Goal: Task Accomplishment & Management: Use online tool/utility

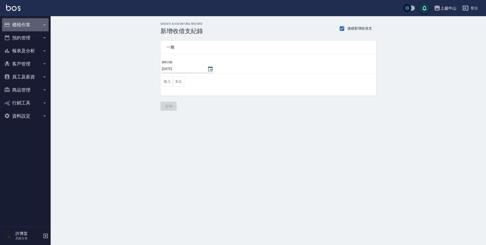
click at [34, 22] on button "櫃檯作業" at bounding box center [25, 24] width 47 height 13
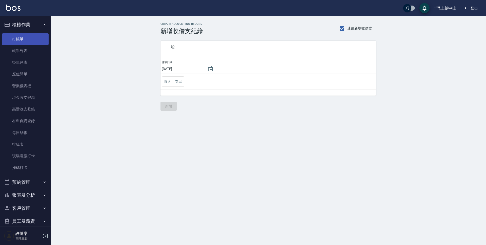
click at [32, 38] on link "打帳單" at bounding box center [25, 39] width 47 height 12
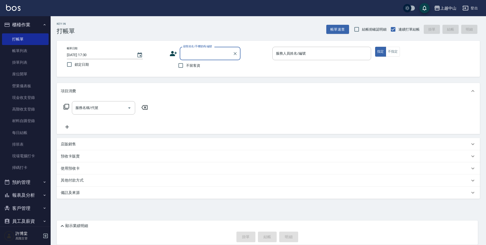
click at [207, 52] on input "顧客姓名/手機號碼/編號" at bounding box center [206, 53] width 49 height 9
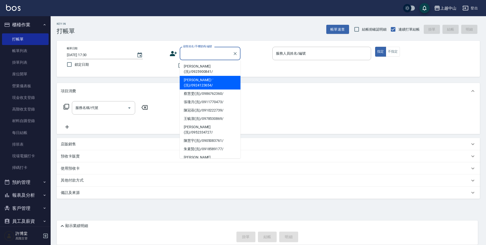
click at [207, 77] on li "[PERSON_NAME]ㄏ(洗)/0924123654/" at bounding box center [210, 83] width 61 height 14
type input "[PERSON_NAME]ㄏ(洗)/0924123654/"
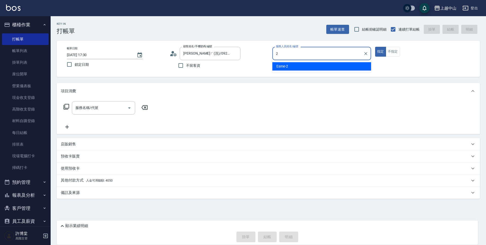
type input "Esme-2"
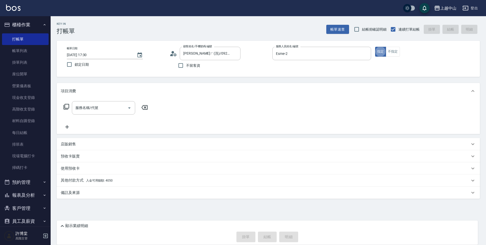
type button "true"
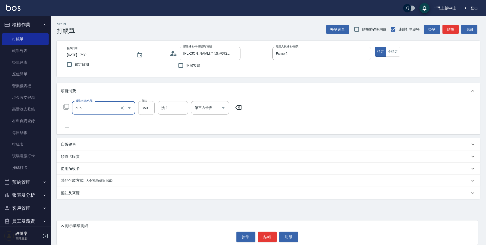
type input "洗髮 (女)(605)"
click at [78, 226] on p "顯示業績明細" at bounding box center [76, 225] width 23 height 5
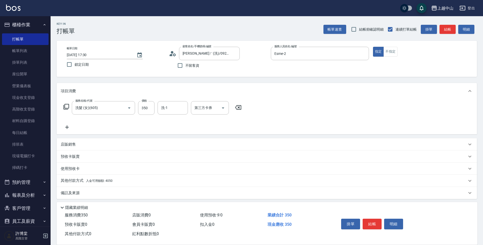
scroll to position [3, 0]
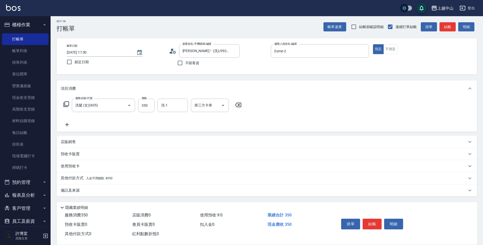
click at [98, 181] on p "其他付款方式 入金可用餘額: 4050" at bounding box center [87, 179] width 52 height 6
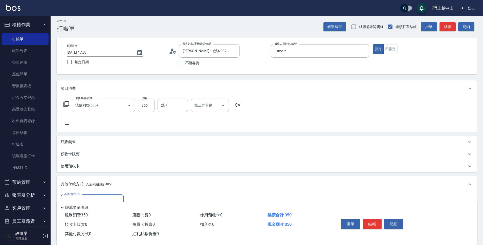
scroll to position [62, 0]
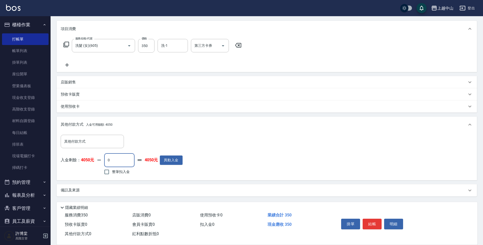
click at [117, 160] on input "0" at bounding box center [119, 160] width 30 height 14
type input "350"
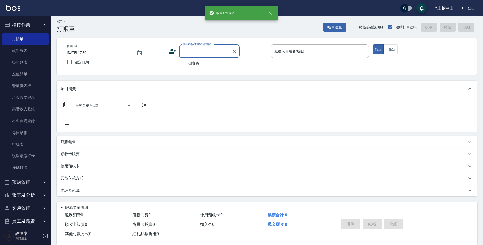
scroll to position [0, 0]
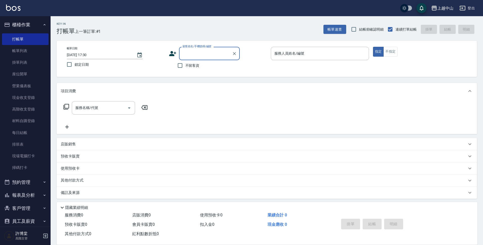
click at [199, 53] on input "顧客姓名/手機號碼/編號" at bounding box center [205, 53] width 49 height 9
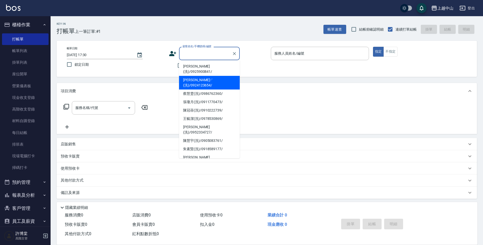
click at [198, 76] on li "[PERSON_NAME]ㄏ(洗)/0924123654/" at bounding box center [209, 83] width 61 height 14
type input "[PERSON_NAME]ㄏ(洗)/0924123654/"
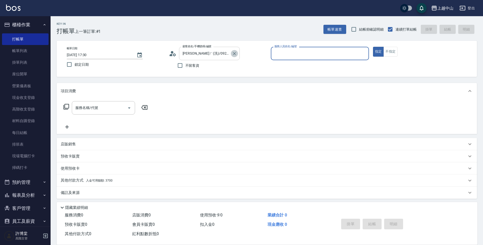
click at [234, 53] on icon "Clear" at bounding box center [234, 53] width 3 height 3
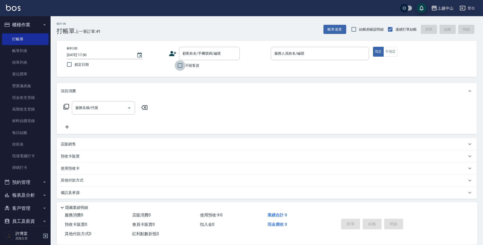
click at [175, 64] on input "不留客資" at bounding box center [180, 65] width 11 height 11
checkbox input "true"
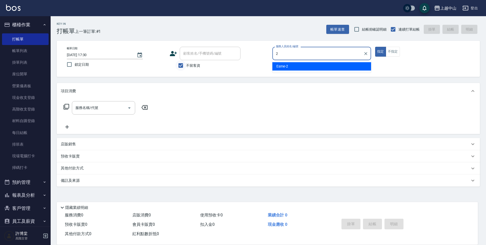
type input "Esme-2"
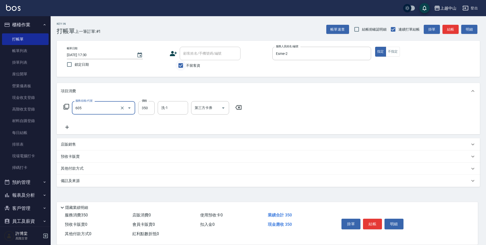
type input "洗髮 (女)(605)"
type input "400"
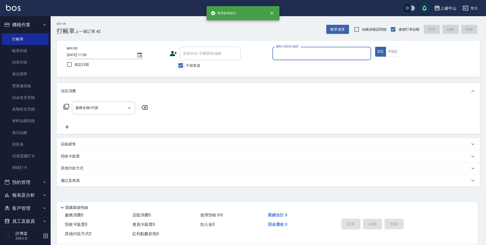
type input "5"
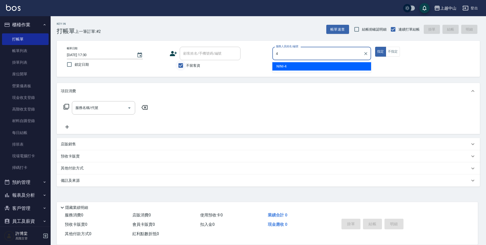
type input "NINI-4"
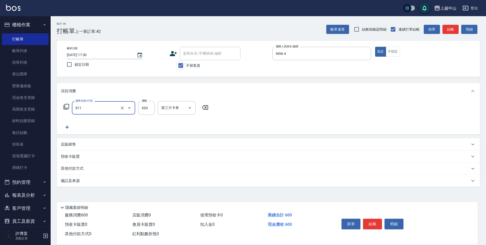
type input "洗+剪(811)"
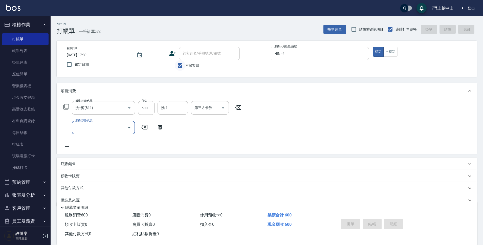
type input "[DATE] 17:31"
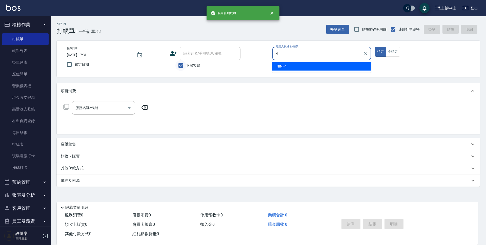
type input "NINI-4"
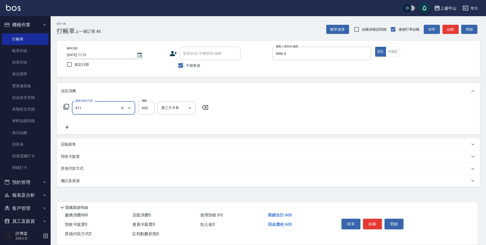
type input "洗+剪(811)"
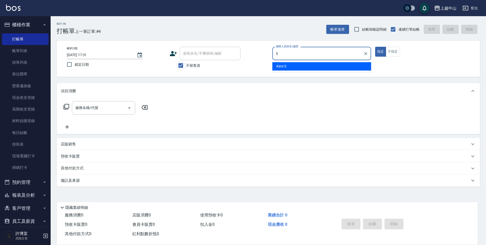
type input "Kimi-5"
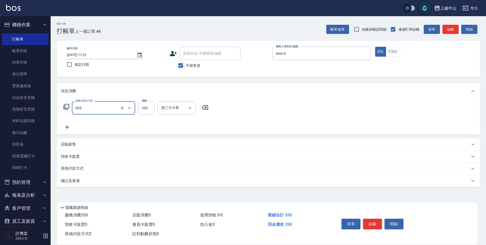
type input "洗髮 (女)(605)"
type input "400"
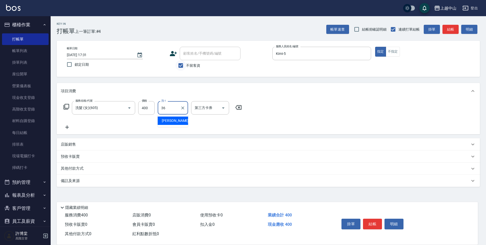
type input "薇慈-36"
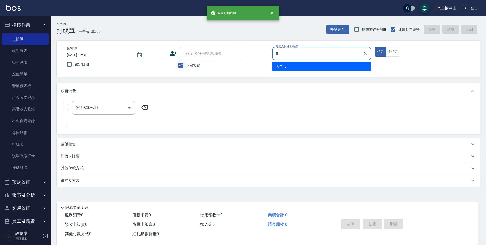
type input "Kimi-5"
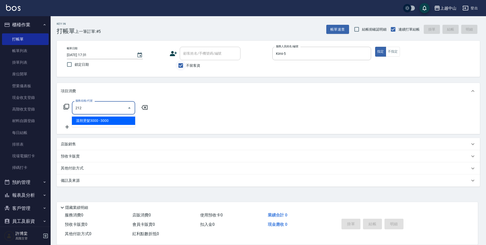
type input "溫朔燙髮3000(212)"
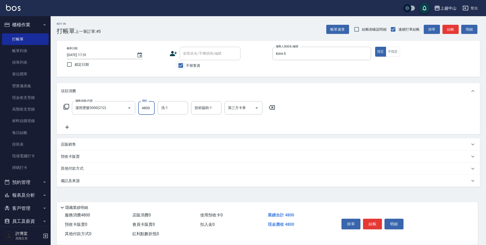
type input "4800"
type input "[PERSON_NAME]-39"
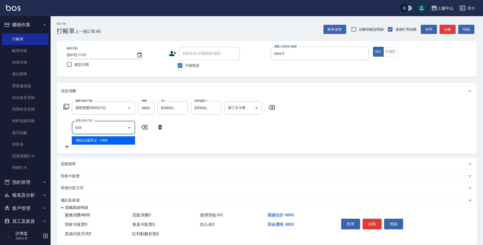
type input "兩段自備單次(635)"
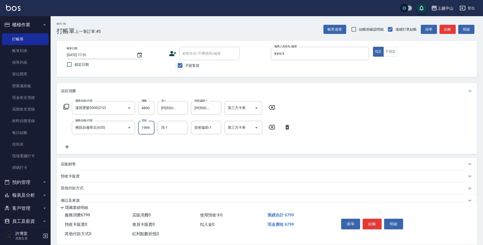
type input "1999"
type input "[PERSON_NAME]-39"
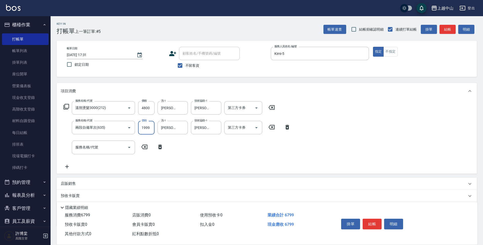
click at [146, 126] on input "1999" at bounding box center [146, 128] width 16 height 14
type input "1500"
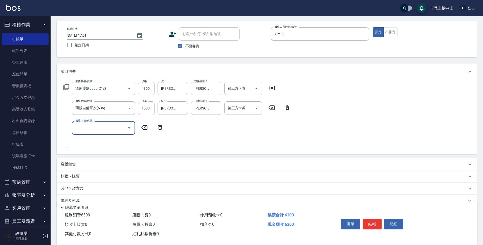
scroll to position [30, 0]
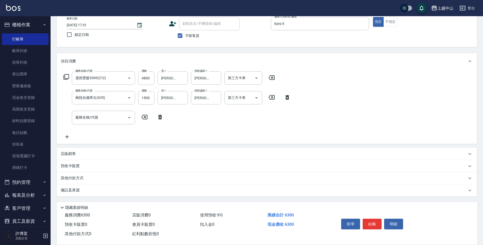
click at [106, 181] on div "其他付款方式" at bounding box center [267, 178] width 420 height 12
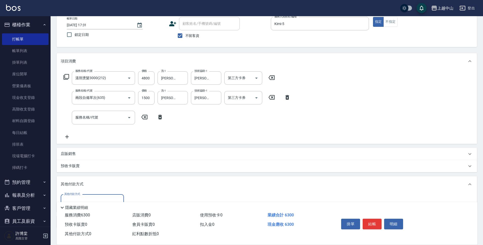
scroll to position [61, 0]
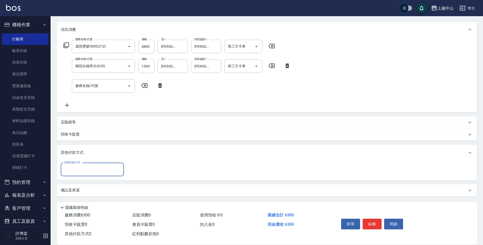
click at [84, 173] on input "其他付款方式" at bounding box center [92, 169] width 59 height 9
click at [77, 208] on span "信用卡" at bounding box center [92, 207] width 63 height 8
type input "信用卡"
type input "6300"
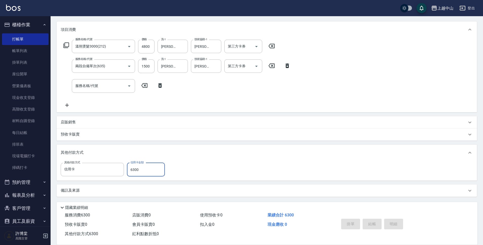
type input "[DATE] 17:32"
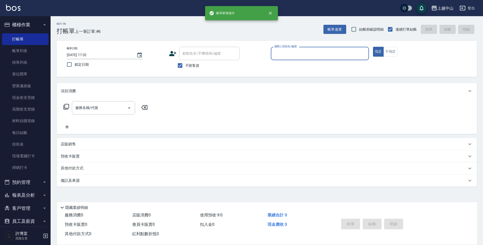
scroll to position [0, 0]
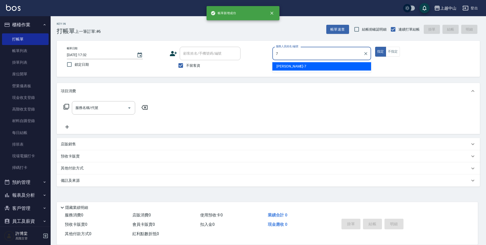
type input "[PERSON_NAME]-7"
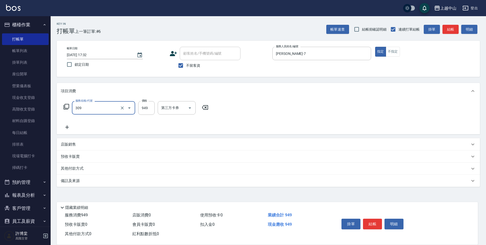
type input "森精萃舒壓調理髮浴(309)"
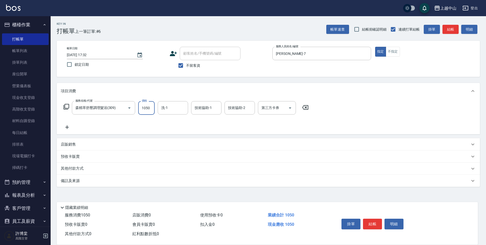
type input "1050"
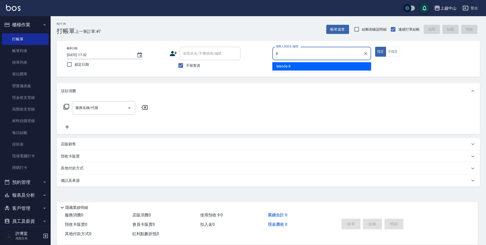
type input "Manda-8"
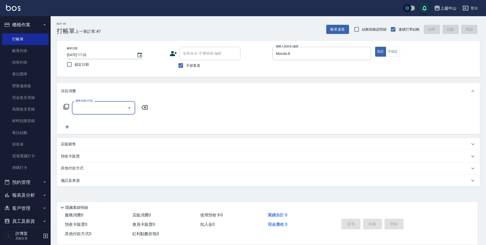
type input "3"
type input "染髮2000以上(502)"
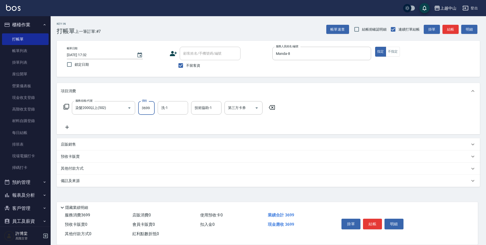
type input "3699"
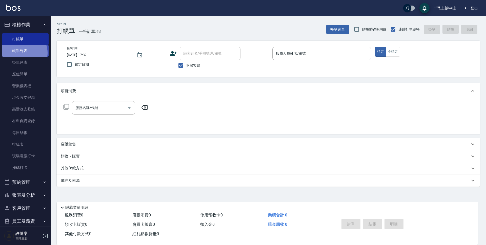
click at [22, 53] on link "帳單列表" at bounding box center [25, 51] width 47 height 12
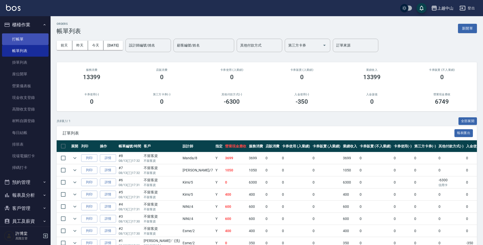
click at [27, 42] on link "打帳單" at bounding box center [25, 39] width 47 height 12
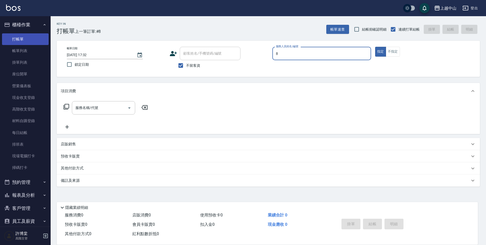
type input "Manda-8"
type button "true"
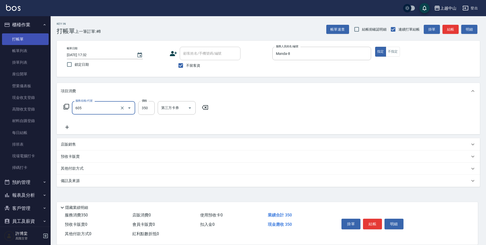
type input "洗髮 (女)(605)"
type input "500"
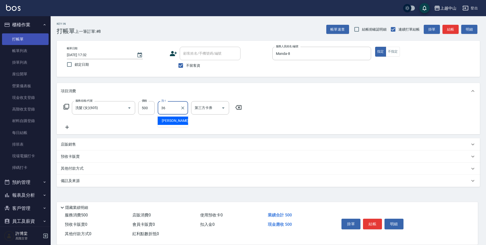
type input "薇慈-36"
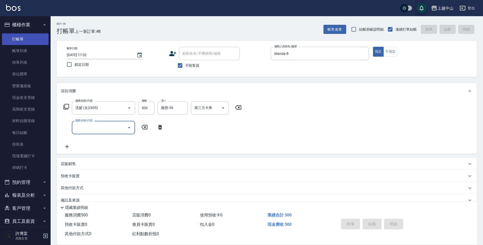
type input "[DATE] 17:33"
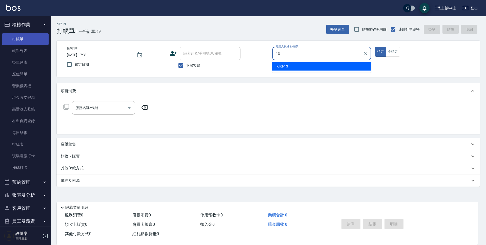
type input "KIKI-13"
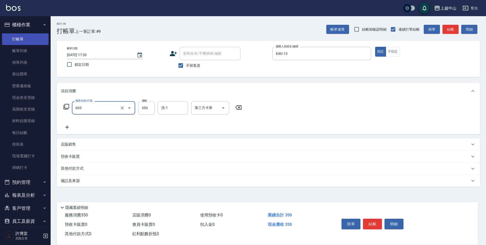
type input "洗髮 (女)(605)"
type input "薇慈-36"
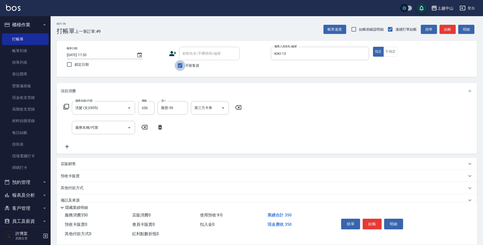
click at [184, 66] on input "不留客資" at bounding box center [180, 65] width 11 height 11
checkbox input "false"
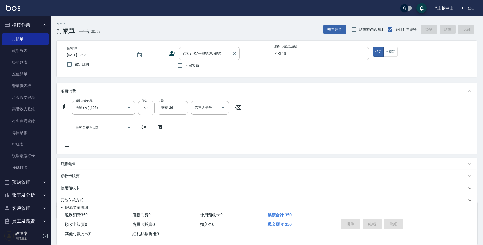
click at [195, 51] on div "顧客姓名/手機號碼/編號 顧客姓名/手機號碼/編號" at bounding box center [209, 53] width 61 height 13
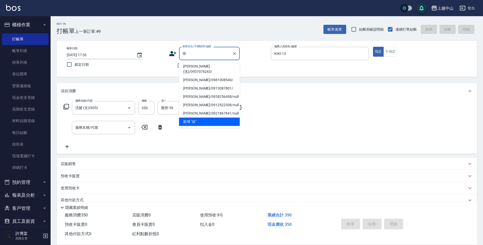
click at [206, 64] on li "[PERSON_NAME](洗)/0937076243/" at bounding box center [209, 69] width 61 height 14
type input "[PERSON_NAME](洗)/0937076243/"
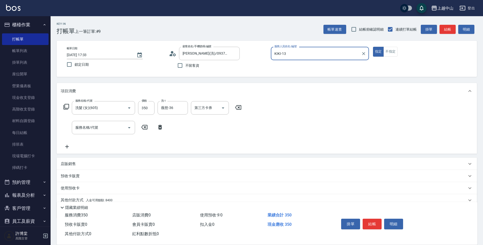
scroll to position [22, 0]
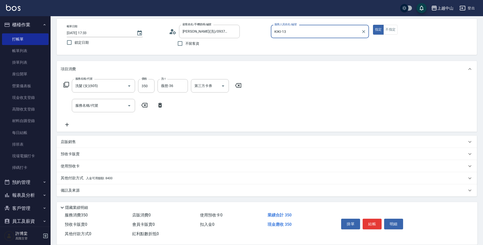
click at [127, 174] on div "其他付款方式 入金可用餘額: 8400" at bounding box center [267, 178] width 420 height 12
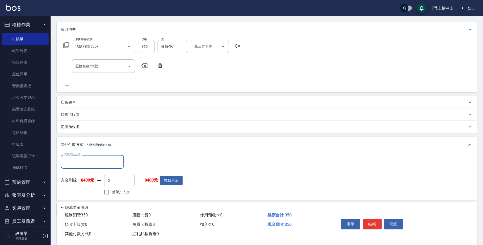
scroll to position [71, 0]
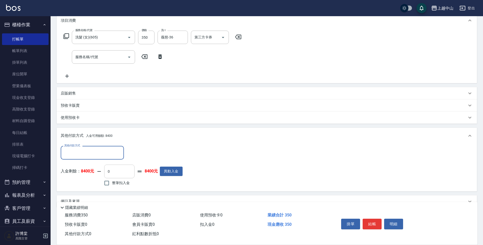
click at [114, 167] on input "0" at bounding box center [119, 172] width 30 height 14
type input "350"
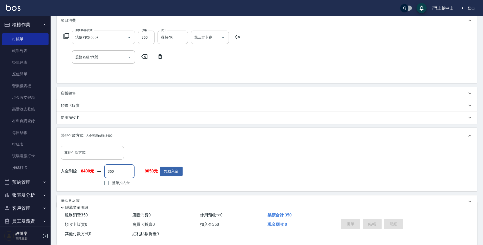
type input "[DATE] 17:34"
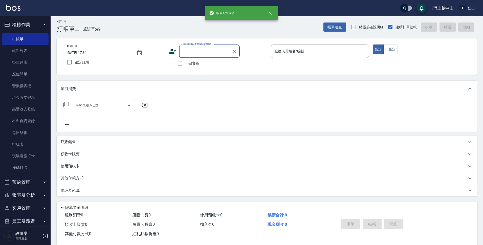
scroll to position [0, 0]
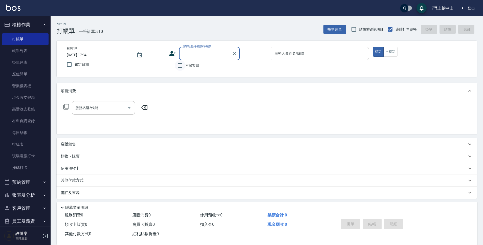
click at [179, 64] on input "不留客資" at bounding box center [180, 65] width 11 height 11
checkbox input "true"
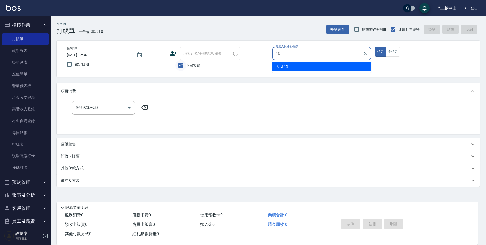
type input "KIKI-13"
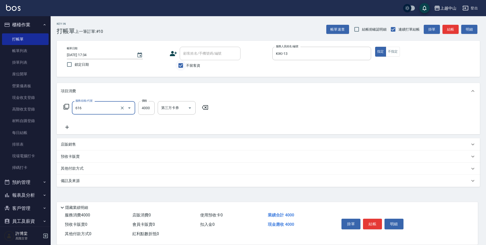
type input "自備接髮(616)"
type input "2000"
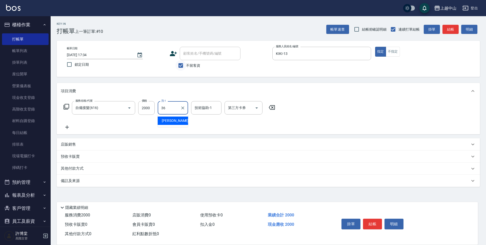
type input "薇慈-36"
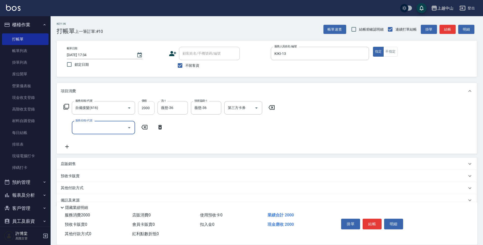
click at [141, 107] on input "2000" at bounding box center [146, 108] width 16 height 14
type input "2020"
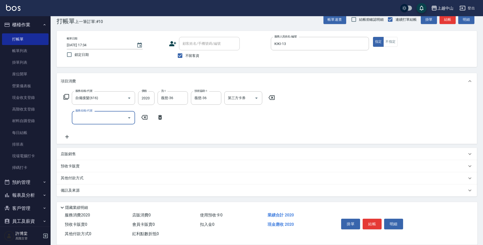
click at [72, 178] on p "其他付款方式" at bounding box center [73, 179] width 25 height 6
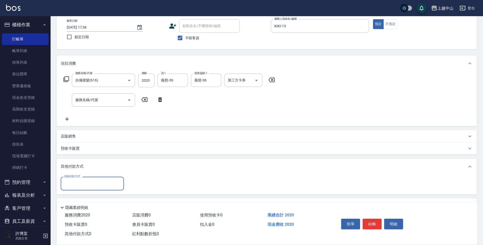
scroll to position [42, 0]
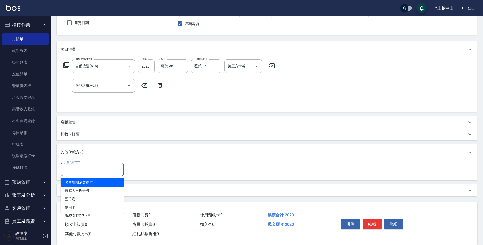
drag, startPoint x: 113, startPoint y: 166, endPoint x: 97, endPoint y: 185, distance: 25.3
click at [113, 167] on input "其他付款方式" at bounding box center [92, 169] width 59 height 9
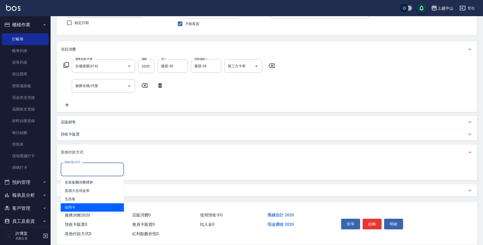
click at [76, 208] on span "信用卡" at bounding box center [92, 207] width 63 height 8
type input "信用卡"
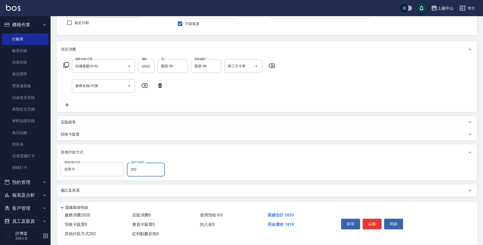
type input "2020"
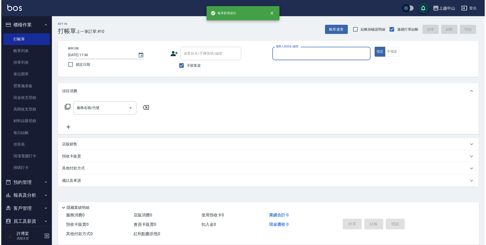
scroll to position [0, 0]
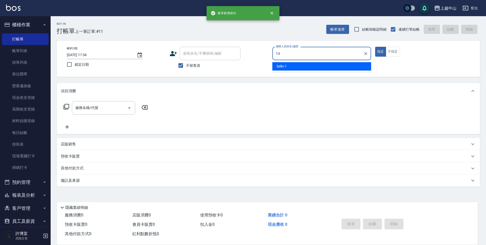
type input "KIKI-13"
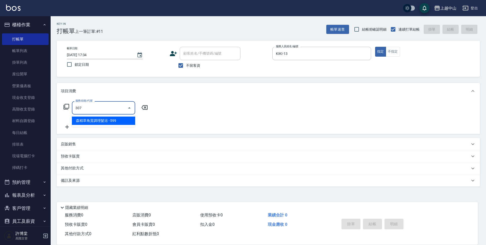
type input "森精萃角質調理髮浴(307)"
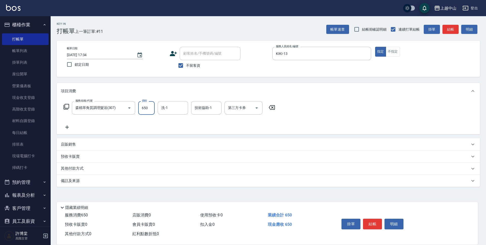
type input "650"
type input "薇慈-36"
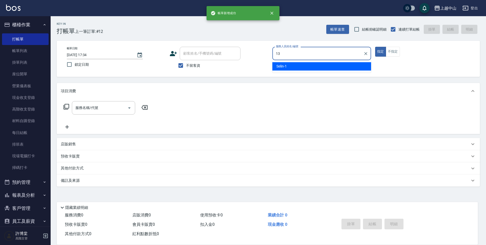
type input "KIKI-13"
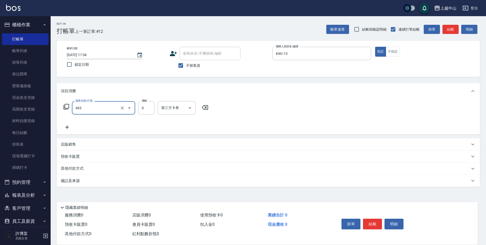
type input "護髮卡使用(463)"
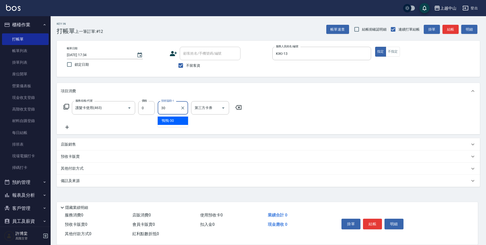
type input "鴨鴨-30"
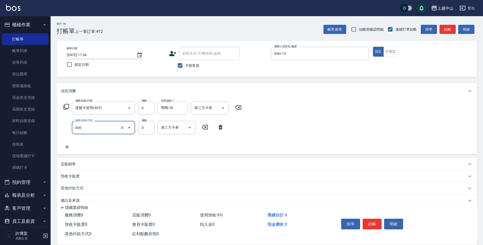
type input "洗髮(免費)(600)"
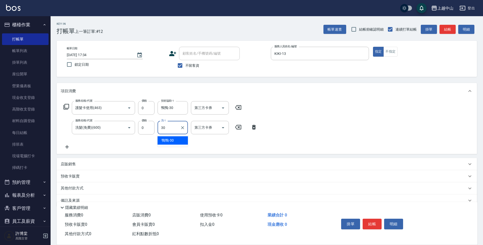
type input "鴨鴨-30"
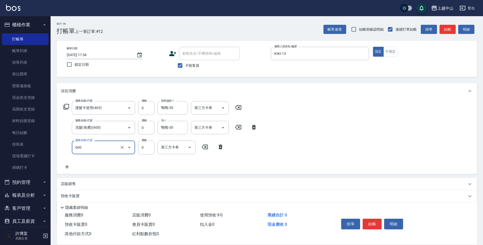
type input "洗髮(免費)(600)"
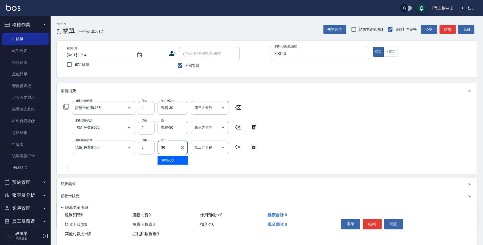
type input "鴨鴨-30"
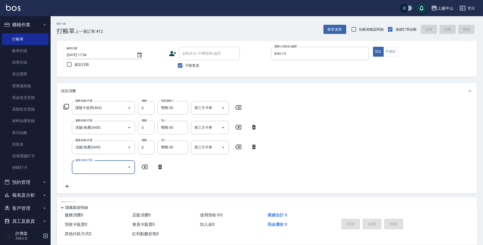
type input "[DATE] 17:35"
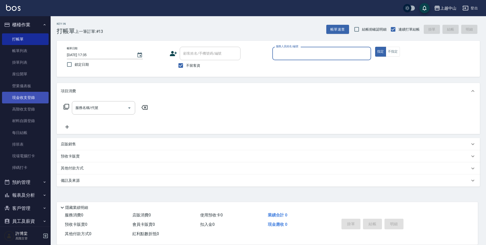
click at [34, 101] on link "現金收支登錄" at bounding box center [25, 98] width 47 height 12
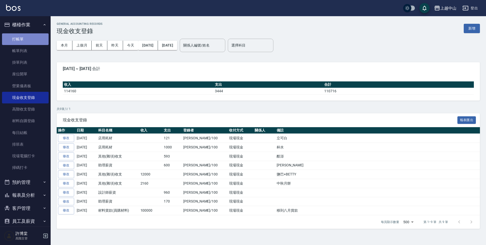
click at [42, 38] on link "打帳單" at bounding box center [25, 39] width 47 height 12
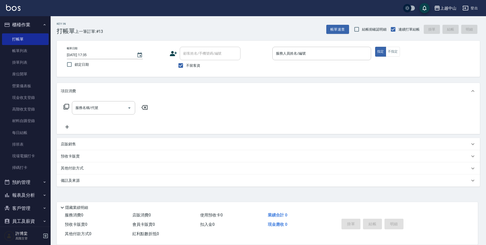
click at [46, 23] on nav "櫃檯作業 打帳單 帳單列表 掛單列表 座位開單 營業儀表板 現金收支登錄 高階收支登錄 材料自購登錄 每日結帳 排班表 現場電腦打卡 掃碼打卡 預約管理 預約…" at bounding box center [25, 121] width 51 height 211
click at [43, 24] on icon "button" at bounding box center [45, 25] width 4 height 4
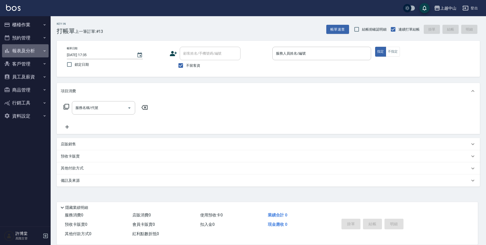
click at [24, 50] on button "報表及分析" at bounding box center [25, 50] width 47 height 13
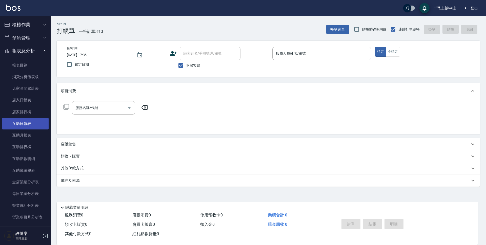
click at [25, 125] on link "互助日報表" at bounding box center [25, 124] width 47 height 12
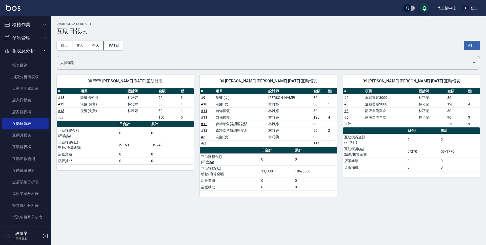
click at [34, 52] on button "報表及分析" at bounding box center [25, 50] width 47 height 13
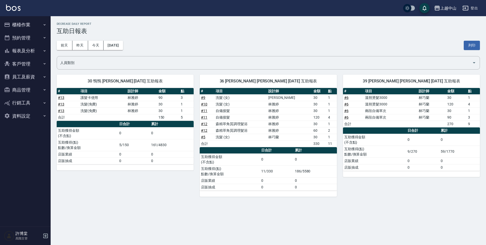
click at [29, 21] on button "櫃檯作業" at bounding box center [25, 24] width 47 height 13
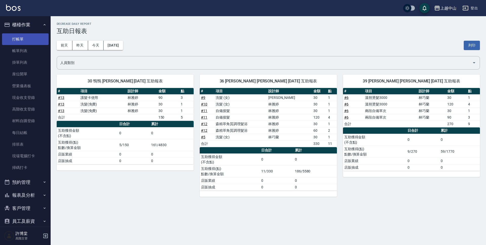
click at [24, 37] on link "打帳單" at bounding box center [25, 39] width 47 height 12
